Goal: Information Seeking & Learning: Learn about a topic

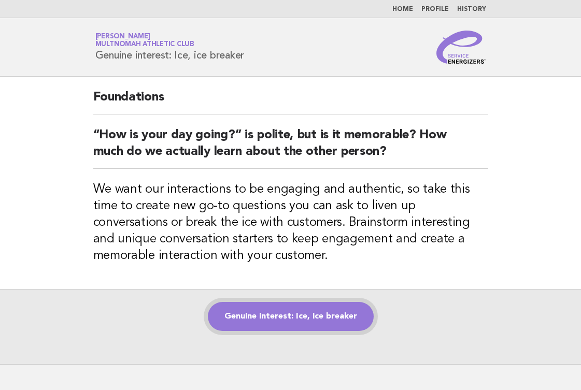
click at [318, 315] on link "Genuine interest: Ice, ice breaker" at bounding box center [291, 316] width 166 height 29
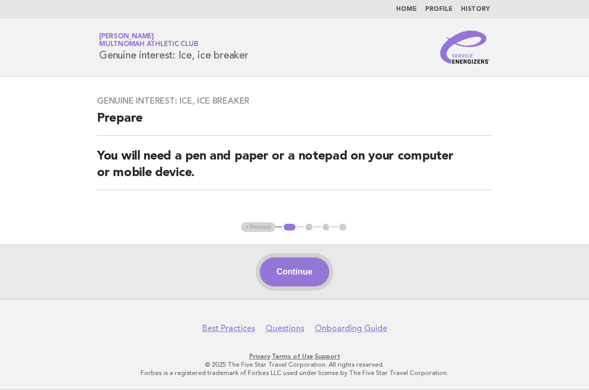
click at [312, 270] on button "Continue" at bounding box center [294, 272] width 69 height 29
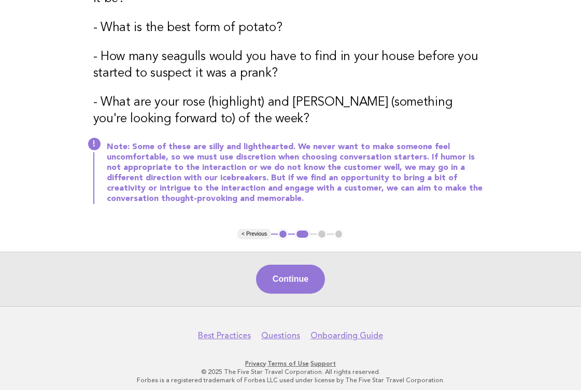
scroll to position [411, 0]
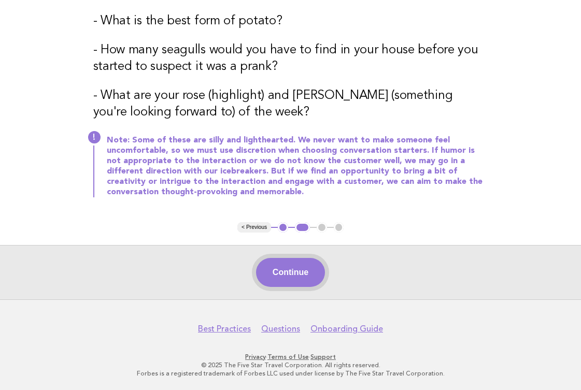
click at [303, 273] on button "Continue" at bounding box center [290, 272] width 69 height 29
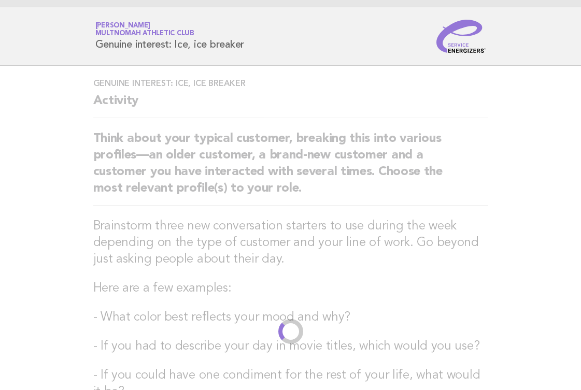
scroll to position [0, 0]
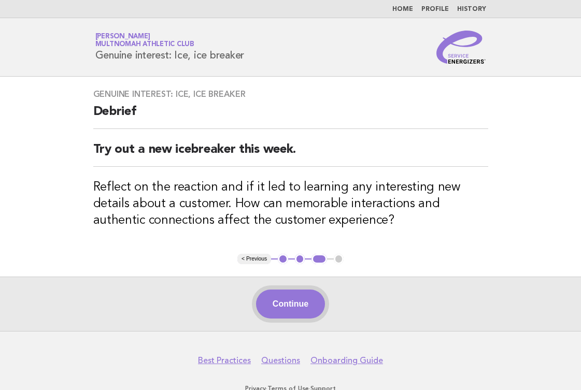
click at [293, 309] on button "Continue" at bounding box center [290, 304] width 69 height 29
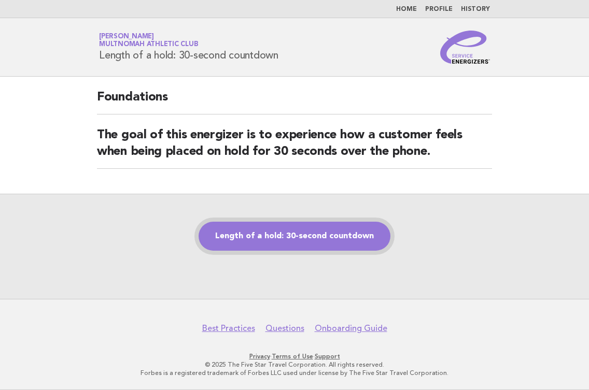
click at [324, 239] on link "Length of a hold: 30-second countdown" at bounding box center [295, 236] width 192 height 29
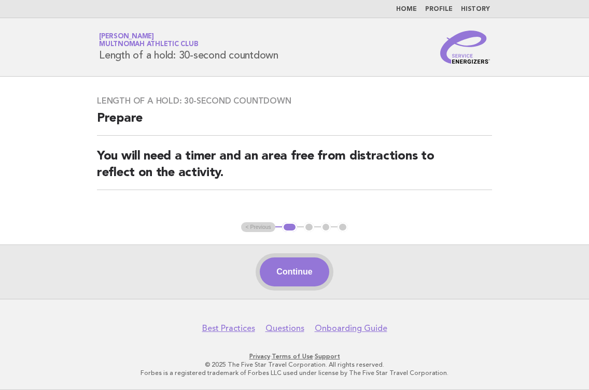
click at [314, 265] on button "Continue" at bounding box center [294, 272] width 69 height 29
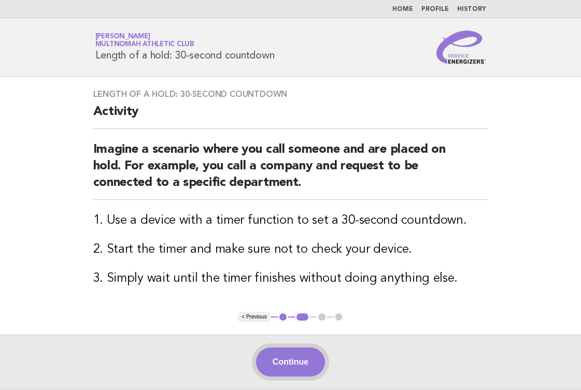
click at [304, 361] on button "Continue" at bounding box center [290, 362] width 69 height 29
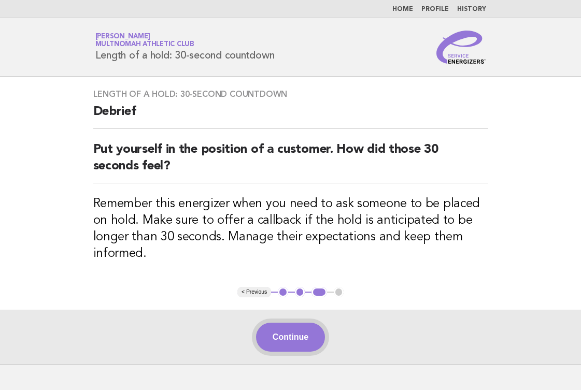
click at [298, 335] on button "Continue" at bounding box center [290, 337] width 69 height 29
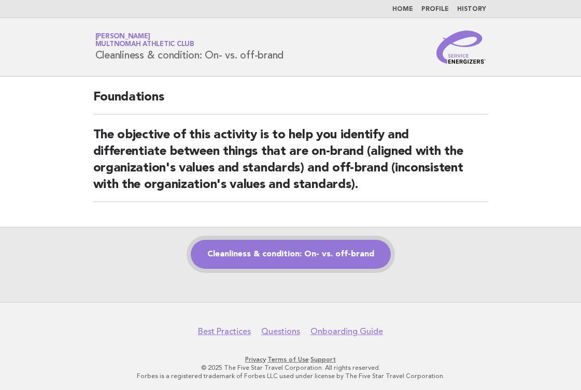
click at [270, 253] on link "Cleanliness & condition: On- vs. off-brand" at bounding box center [291, 254] width 200 height 29
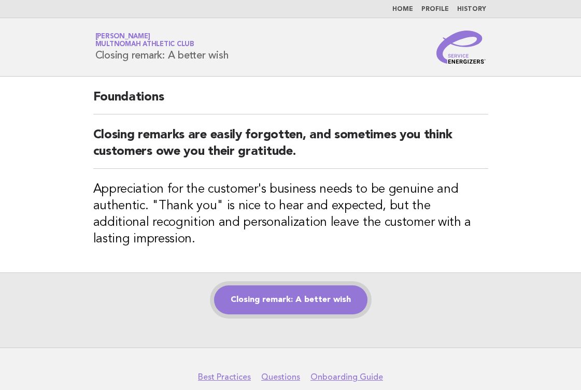
click at [291, 300] on link "Closing remark: A better wish" at bounding box center [290, 300] width 153 height 29
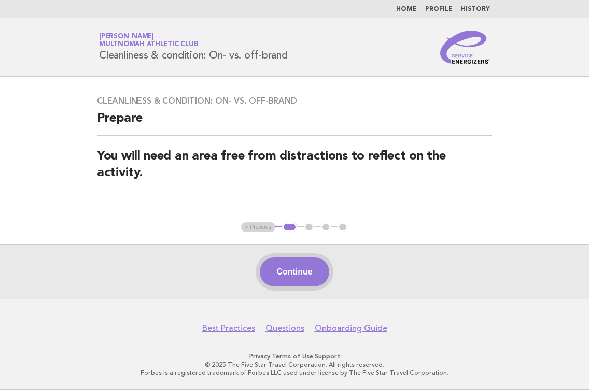
click at [301, 269] on button "Continue" at bounding box center [294, 272] width 69 height 29
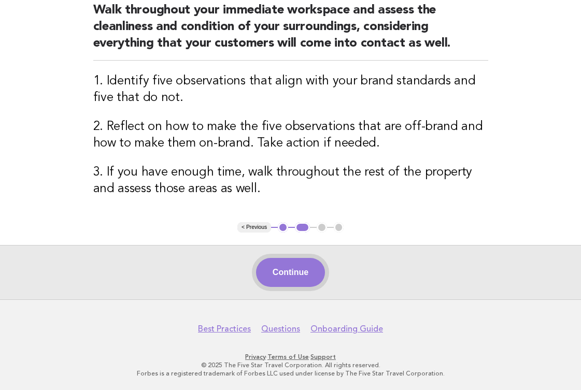
click at [301, 276] on button "Continue" at bounding box center [290, 272] width 69 height 29
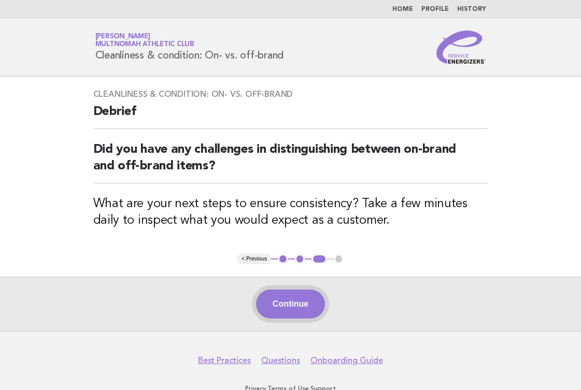
click at [295, 302] on button "Continue" at bounding box center [290, 304] width 69 height 29
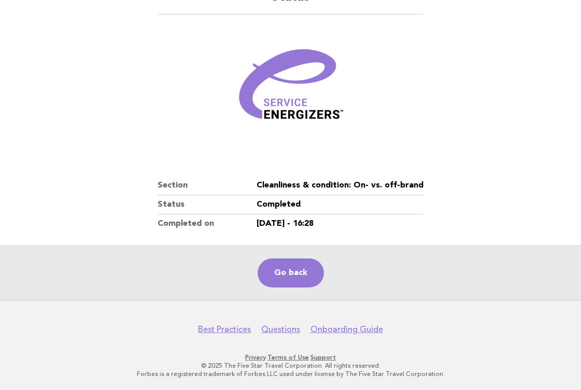
scroll to position [101, 0]
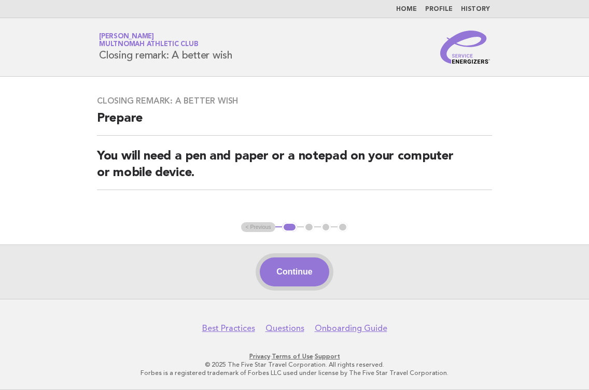
click at [309, 272] on button "Continue" at bounding box center [294, 272] width 69 height 29
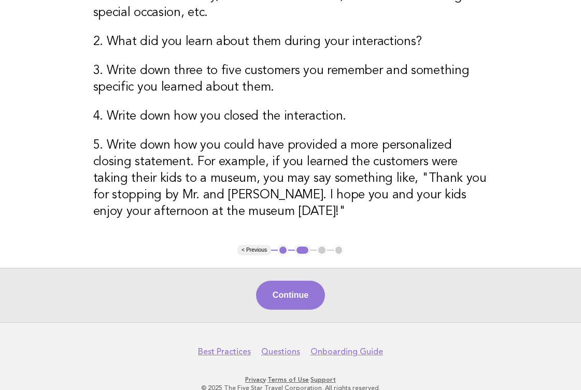
scroll to position [247, 0]
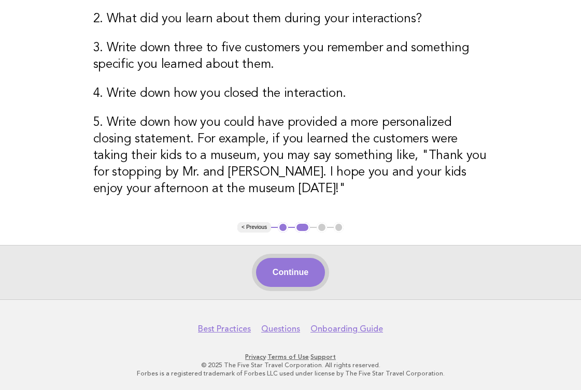
click at [291, 262] on button "Continue" at bounding box center [290, 272] width 69 height 29
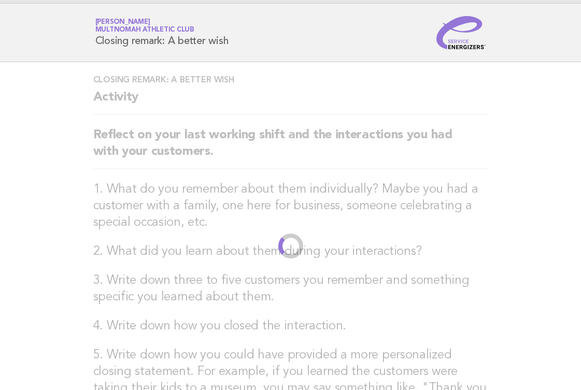
scroll to position [0, 0]
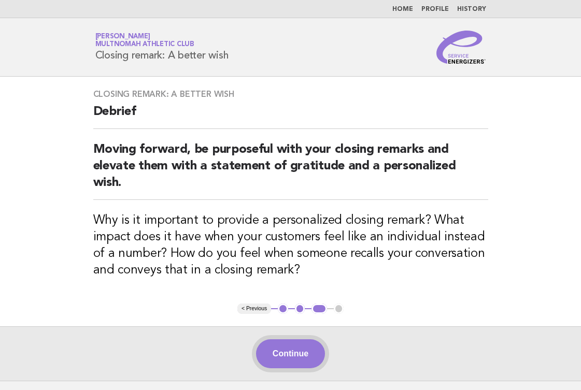
click at [303, 355] on button "Continue" at bounding box center [290, 354] width 69 height 29
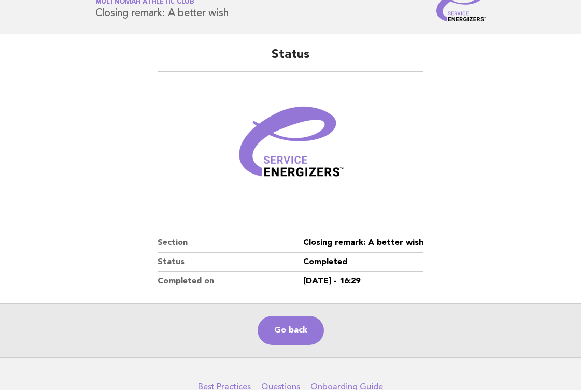
scroll to position [101, 0]
